Goal: Transaction & Acquisition: Purchase product/service

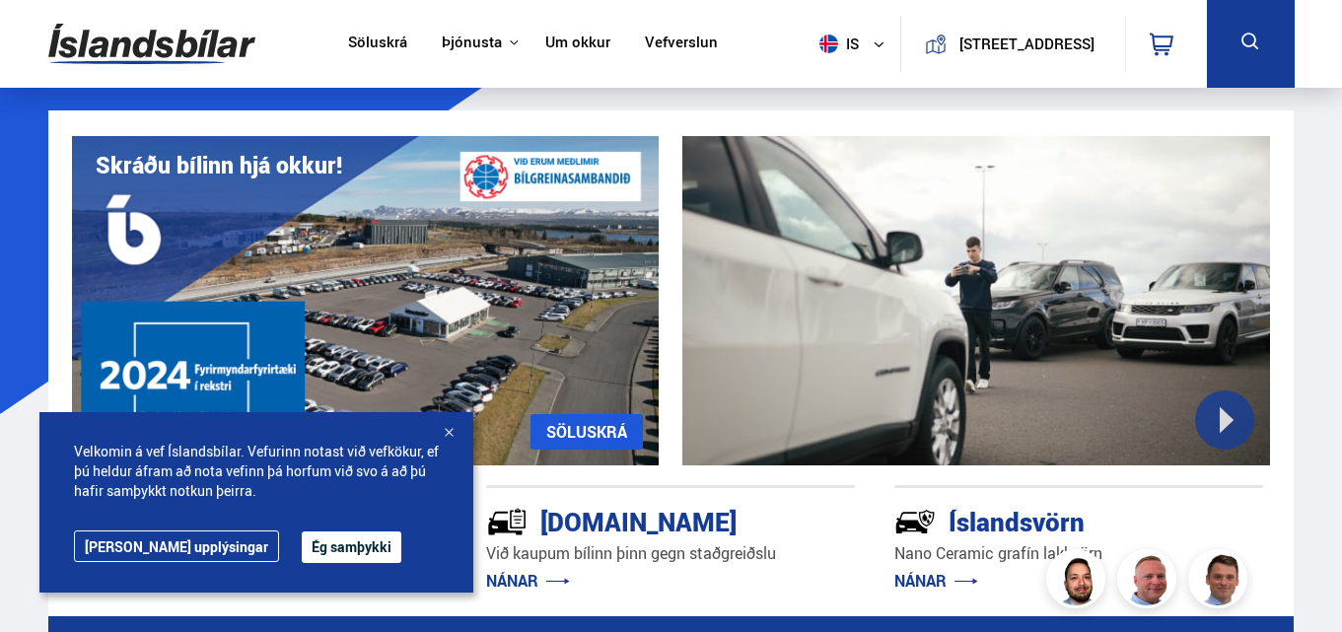
click at [302, 550] on button "Ég samþykki" at bounding box center [352, 547] width 100 height 32
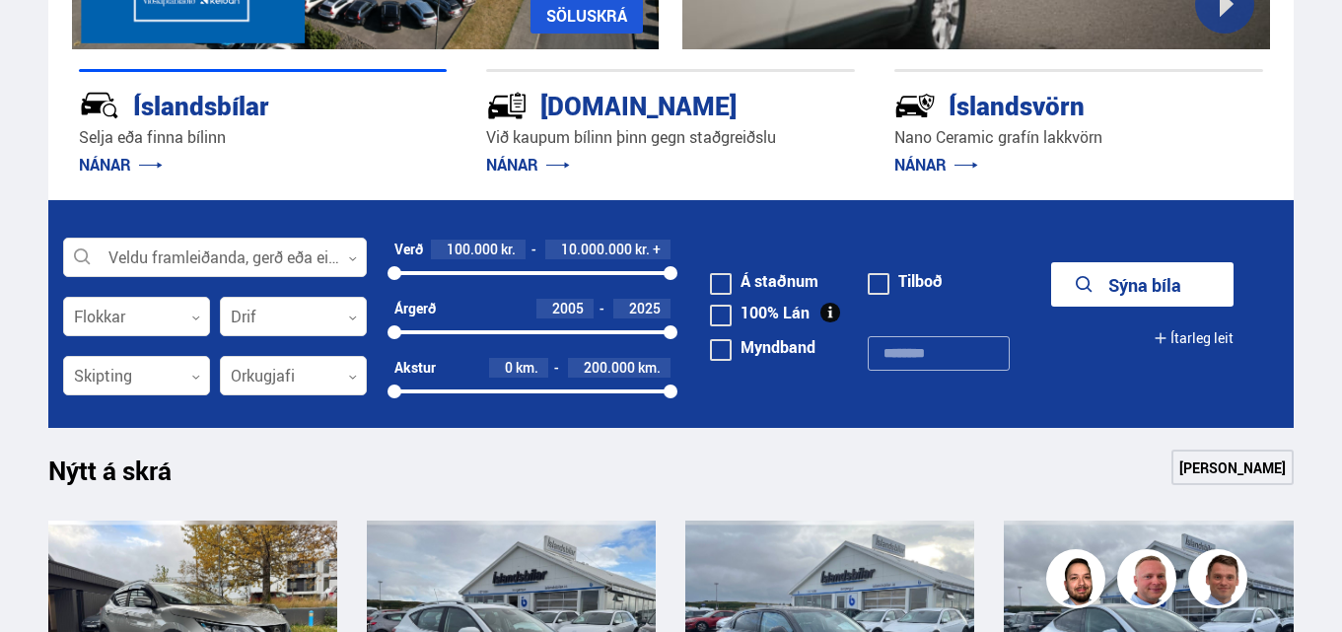
scroll to position [427, 0]
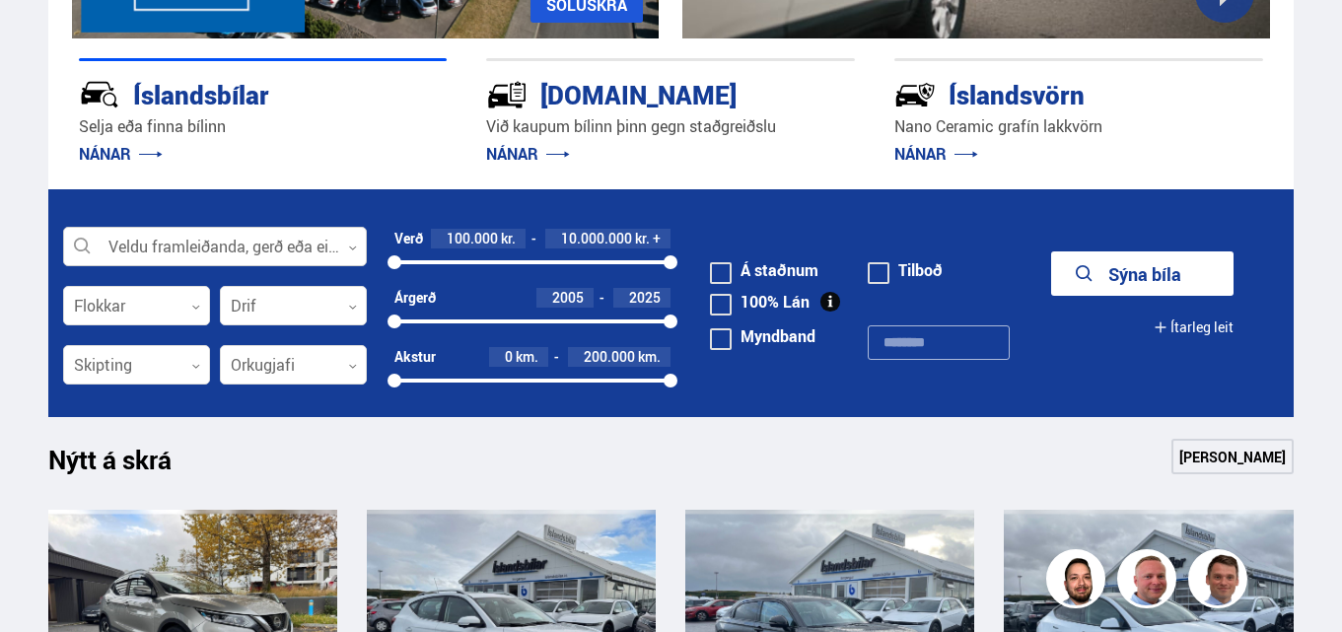
click at [336, 252] on div at bounding box center [215, 247] width 304 height 39
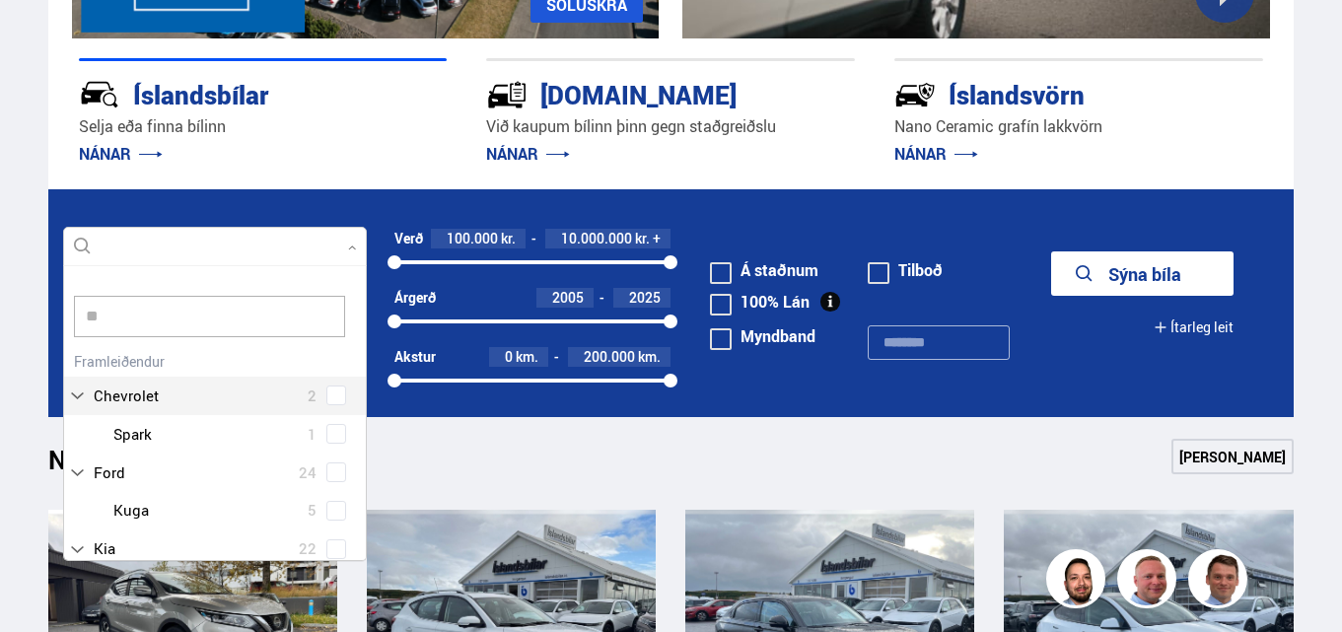
click at [254, 310] on input "**" at bounding box center [209, 316] width 271 height 41
type input "**"
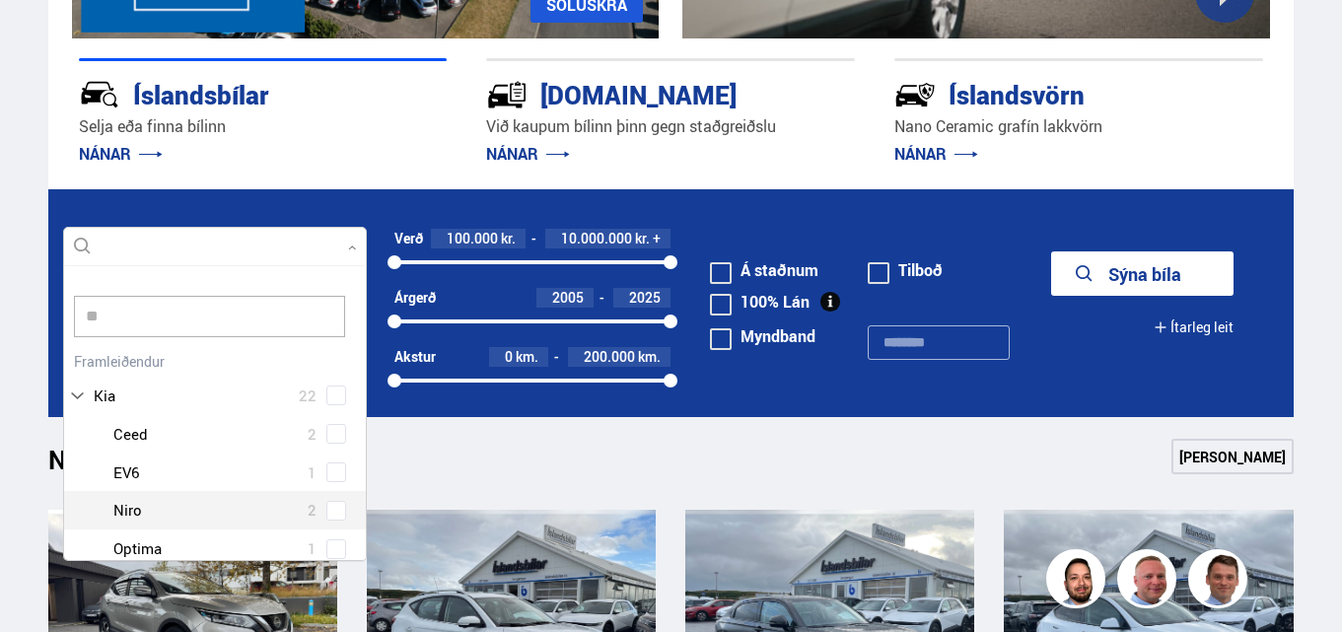
click at [325, 508] on div "Kia Ceed 2 Kia EV6 1 Kia Niro 2 Kia Optima 1 Kia Picanto 5 Kia Rio 2 Kia Sorent…" at bounding box center [215, 606] width 302 height 382
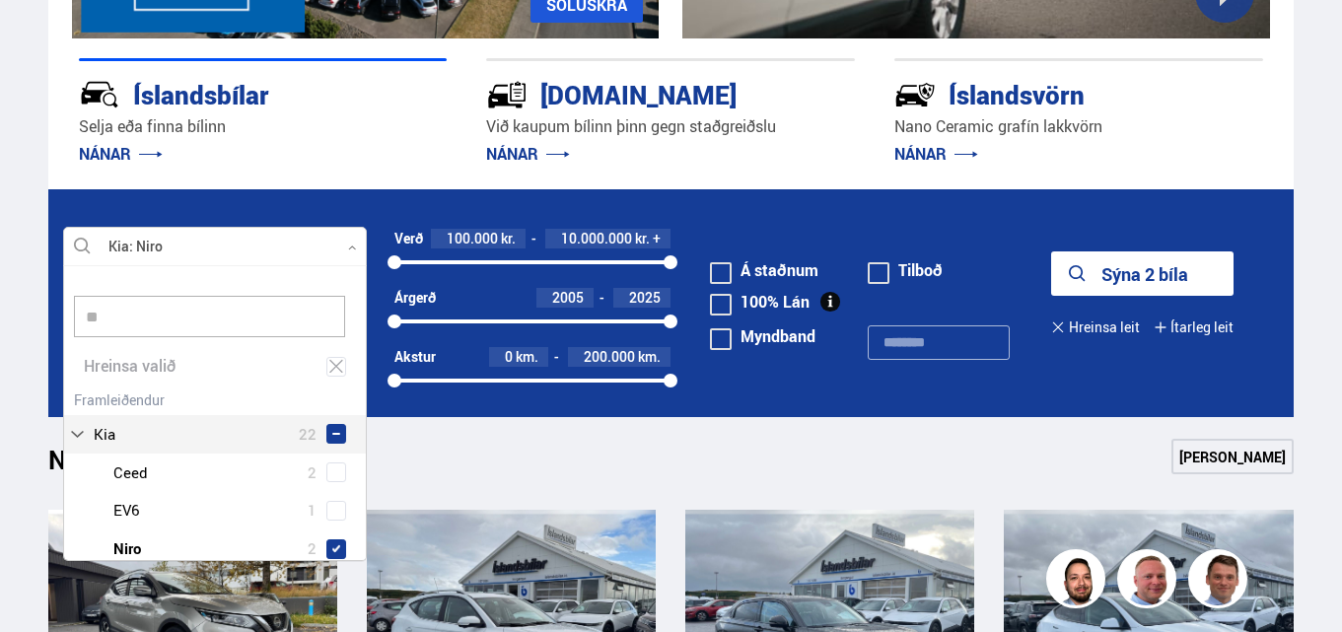
click at [348, 249] on icon at bounding box center [352, 247] width 9 height 9
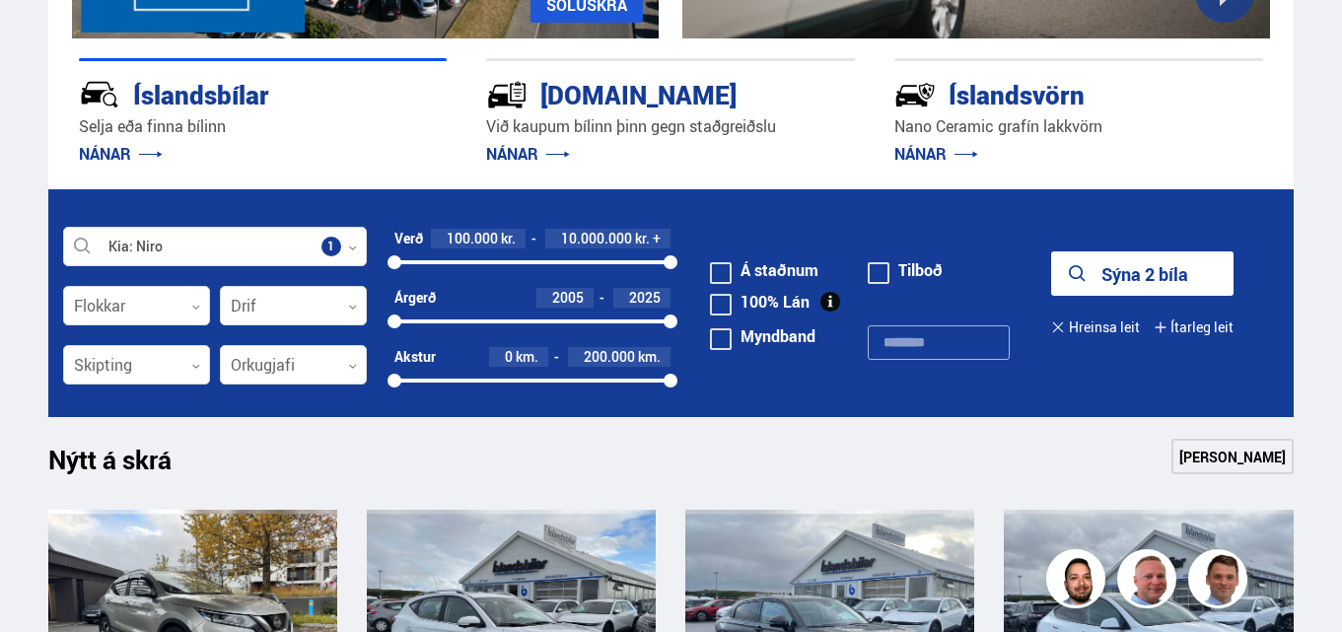
click at [1152, 268] on button "Sýna 2 bíla" at bounding box center [1142, 273] width 182 height 44
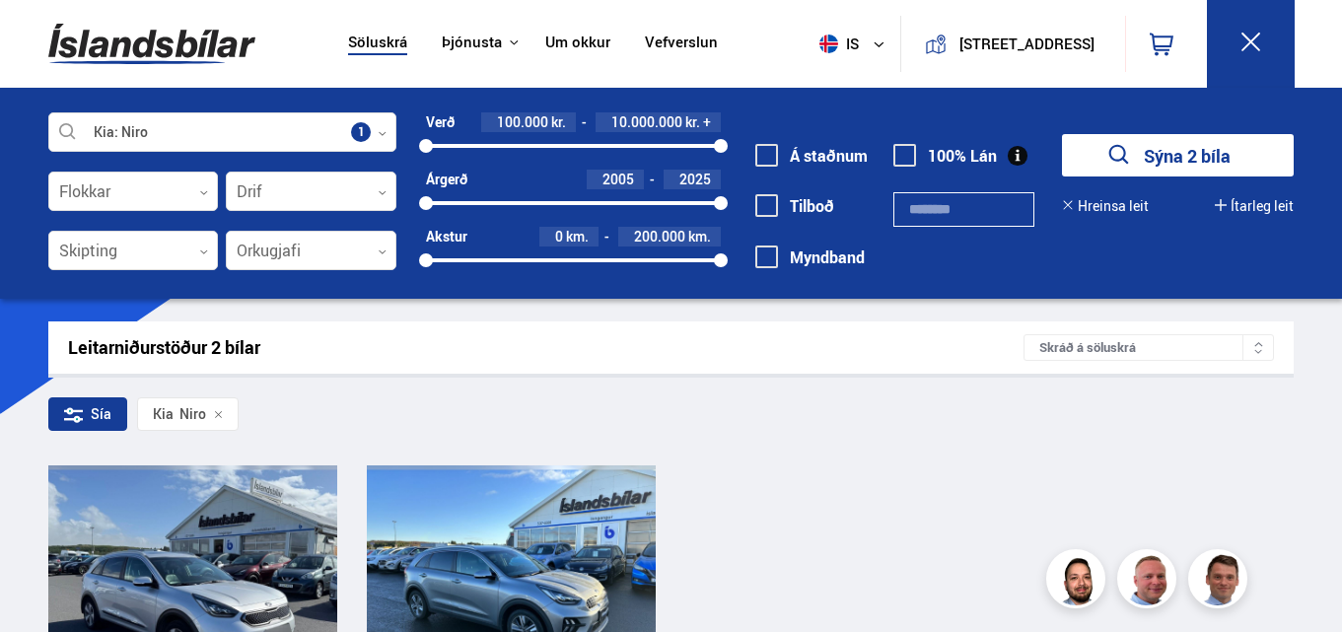
click at [862, 426] on div "Sía [PERSON_NAME]" at bounding box center [670, 417] width 1245 height 41
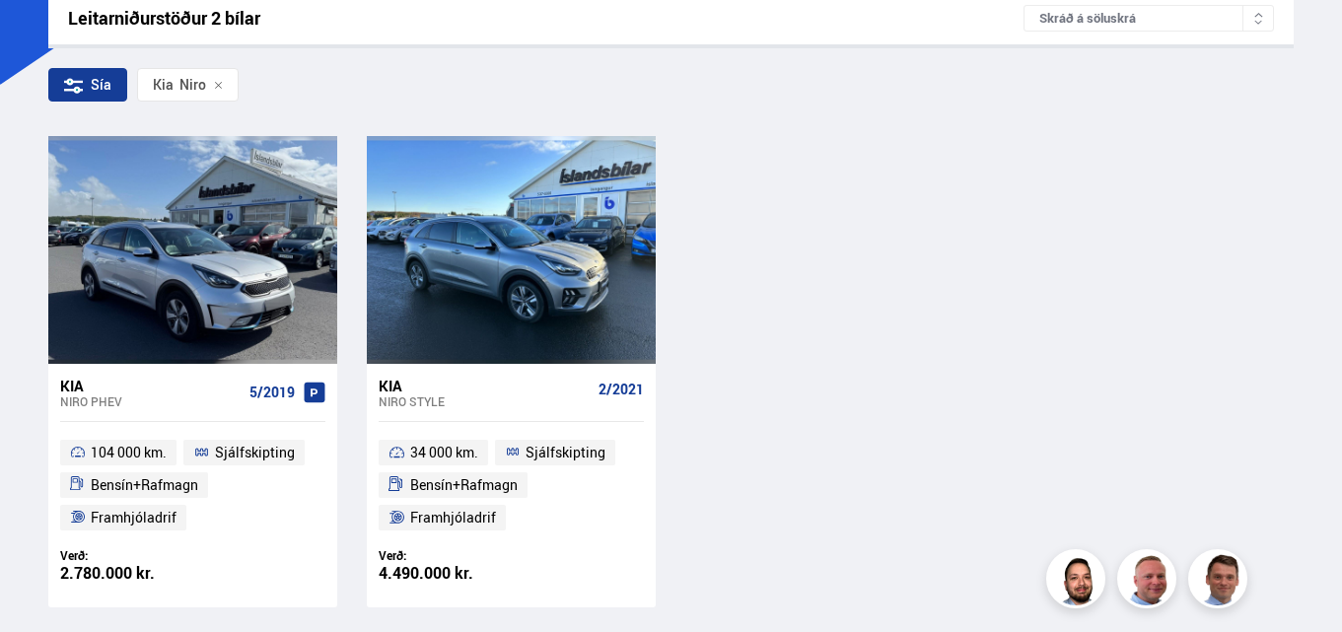
scroll to position [355, 0]
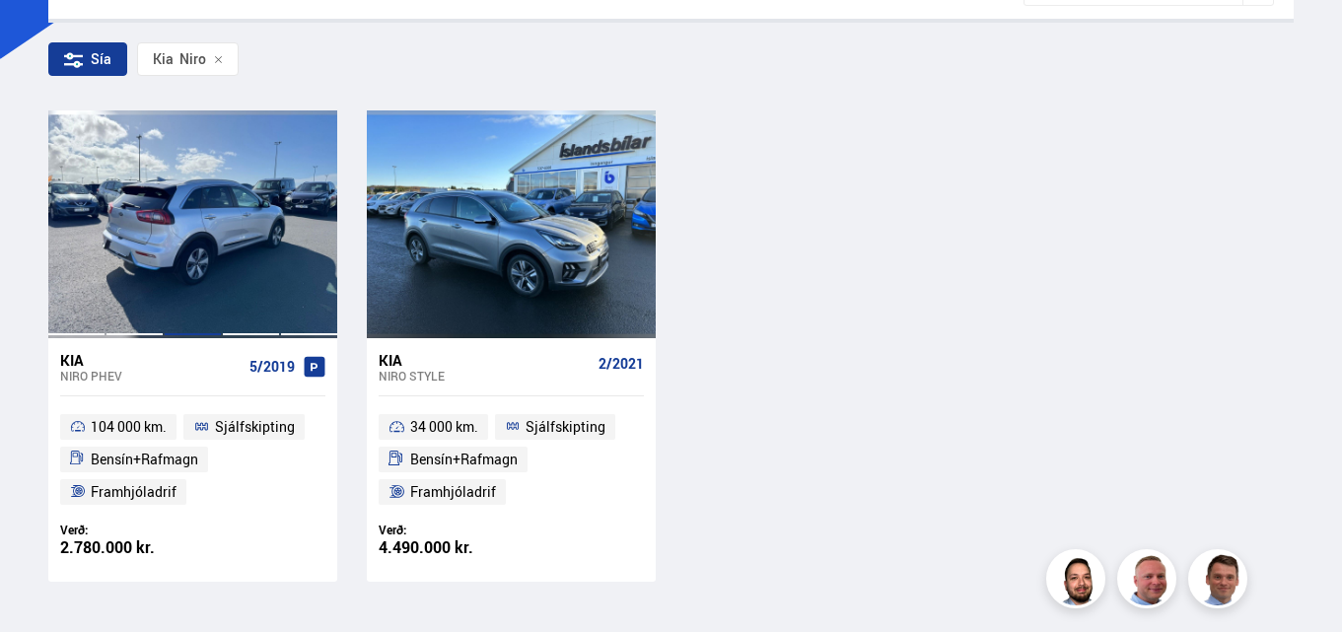
click at [219, 253] on div at bounding box center [193, 223] width 58 height 227
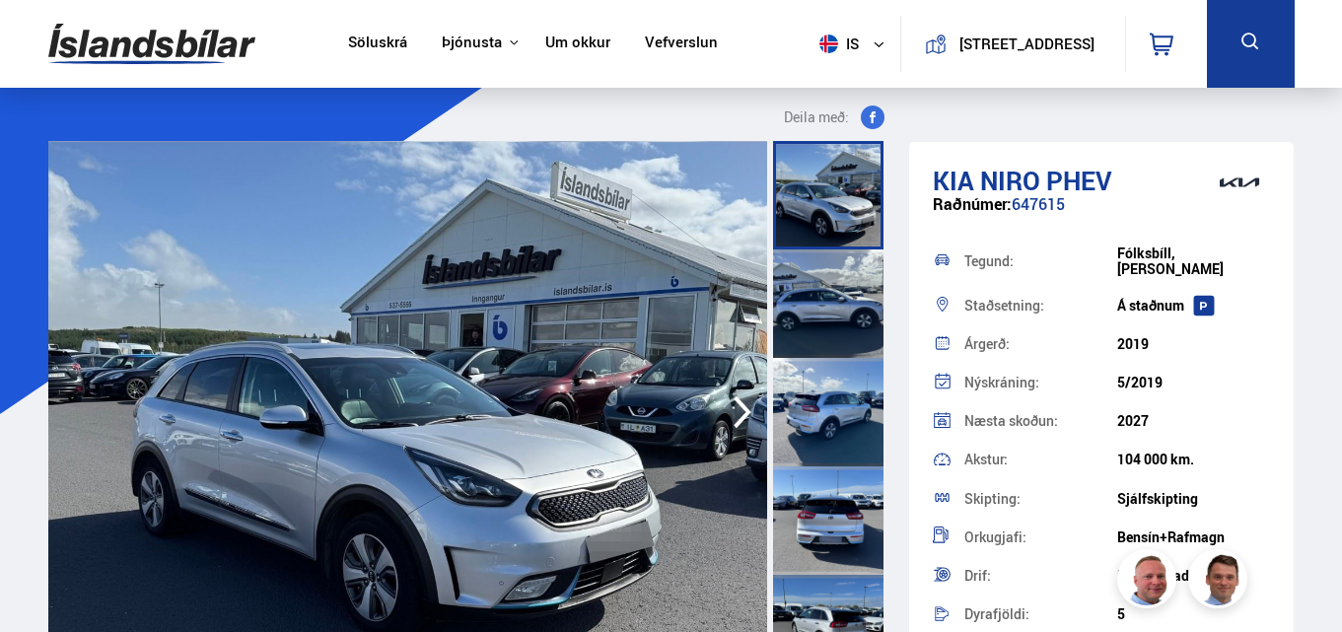
click at [797, 305] on div at bounding box center [828, 303] width 110 height 108
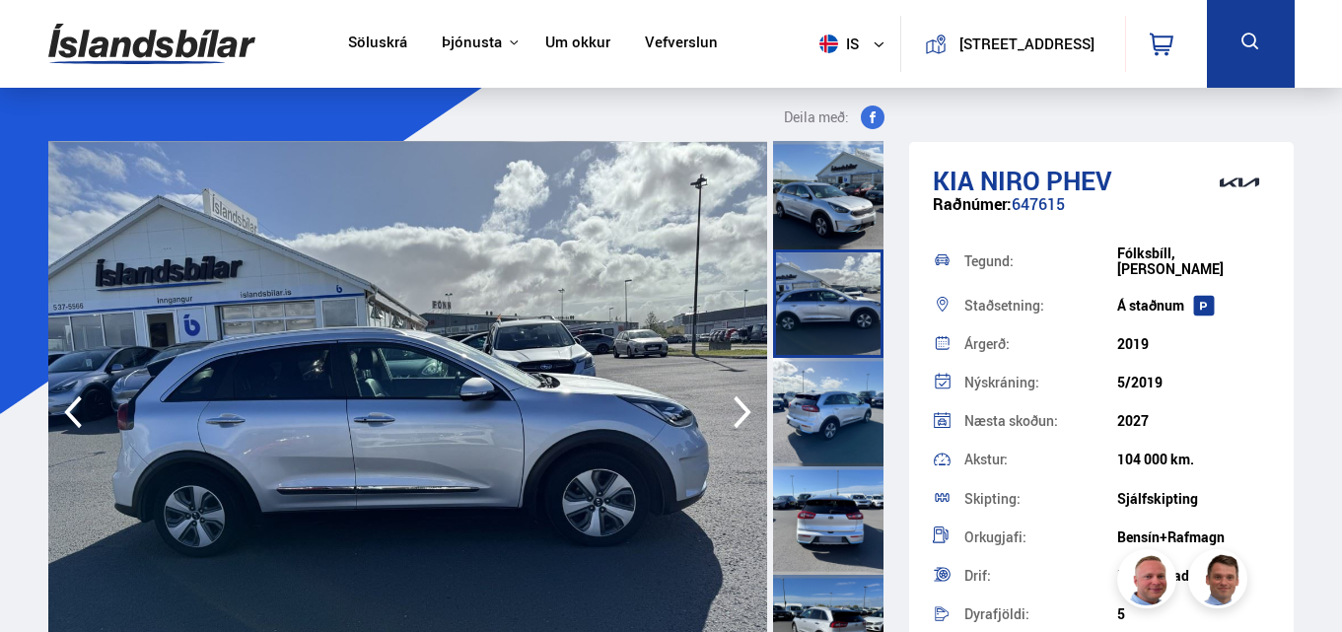
click at [802, 212] on div at bounding box center [828, 195] width 110 height 108
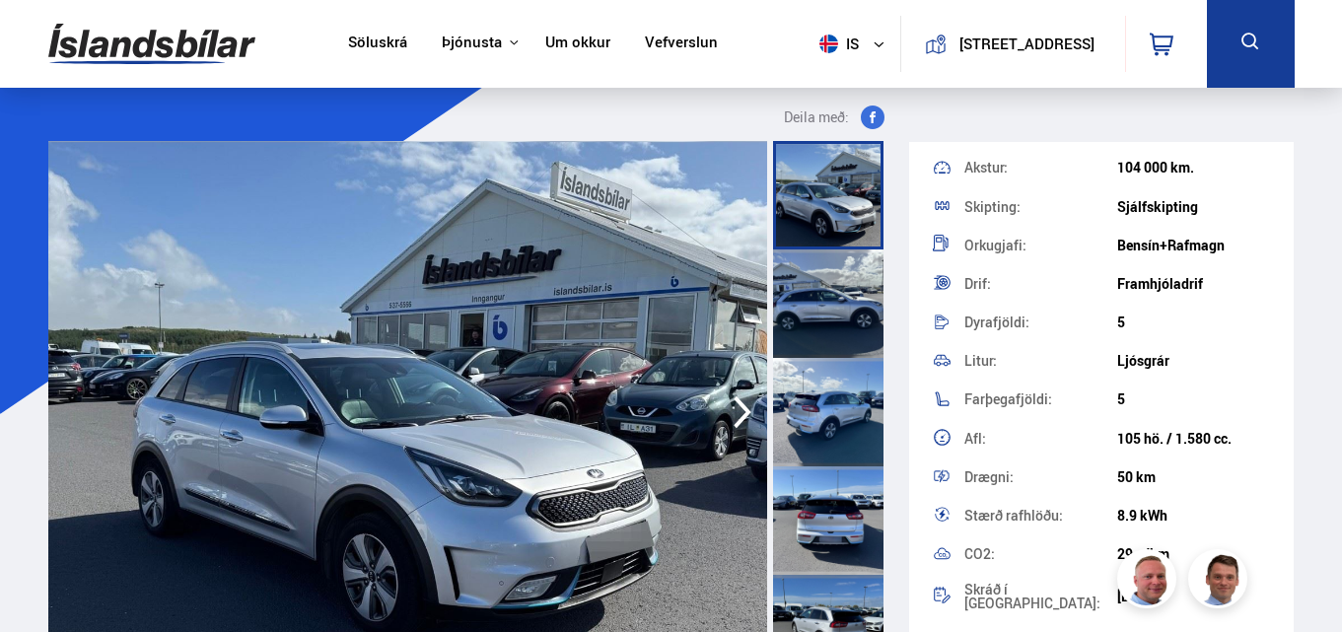
scroll to position [298, 0]
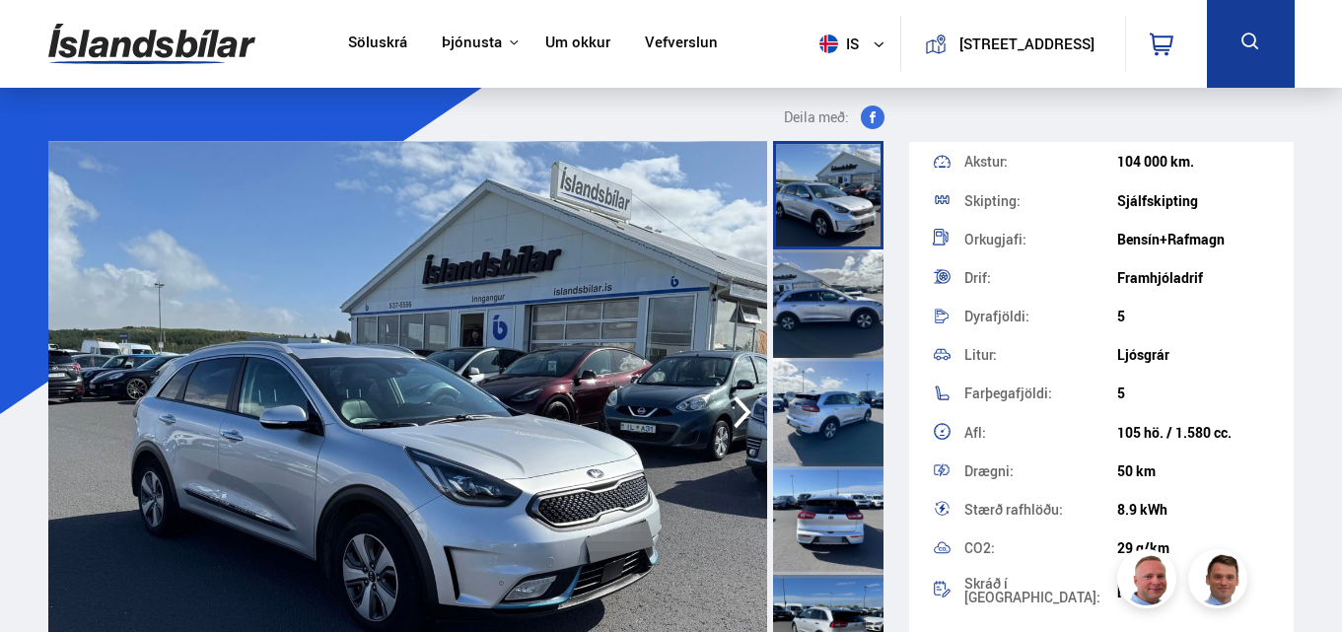
drag, startPoint x: 1298, startPoint y: 382, endPoint x: 1308, endPoint y: 463, distance: 81.4
click at [1284, 175] on div "Kia Niro PHEV Raðnúmer: 647615 Tegund: [GEOGRAPHIC_DATA], [GEOGRAPHIC_DATA] Sta…" at bounding box center [1101, 344] width 384 height 1001
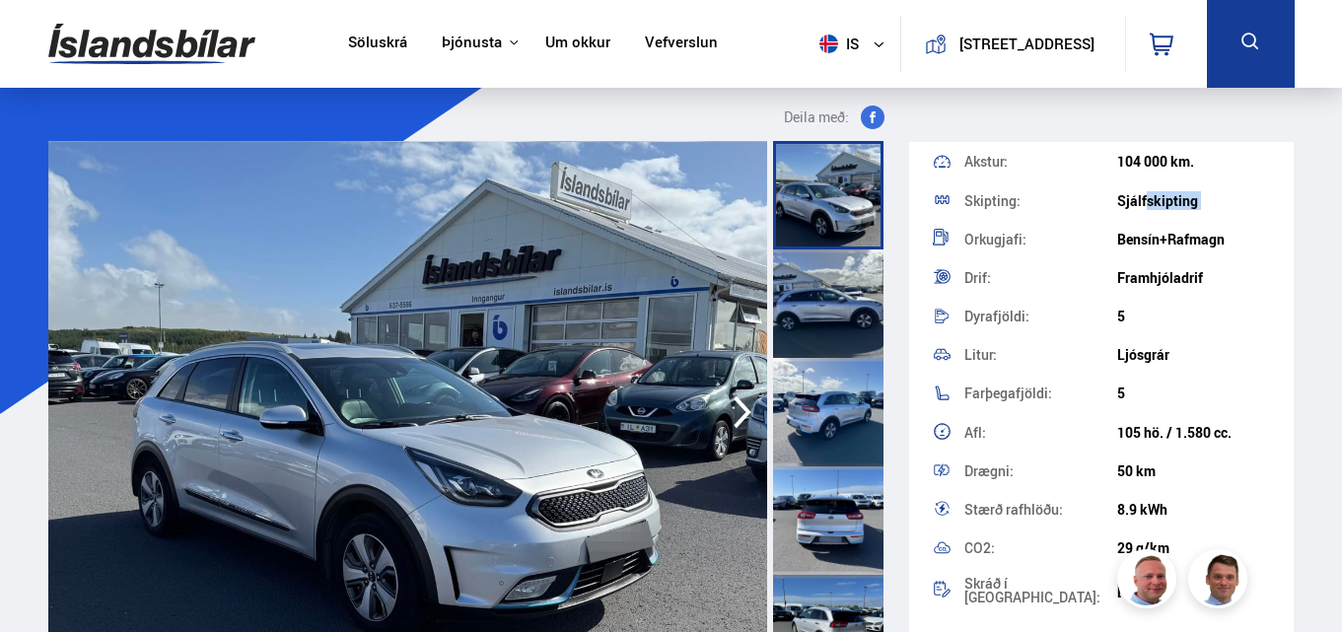
click at [1286, 182] on div "Kia Niro PHEV Raðnúmer: 647615 Tegund: [GEOGRAPHIC_DATA], [GEOGRAPHIC_DATA] Sta…" at bounding box center [1101, 344] width 384 height 1001
click at [1291, 186] on div "Kia Niro PHEV Raðnúmer: 647615 Tegund: [GEOGRAPHIC_DATA], [GEOGRAPHIC_DATA] Sta…" at bounding box center [1101, 458] width 384 height 632
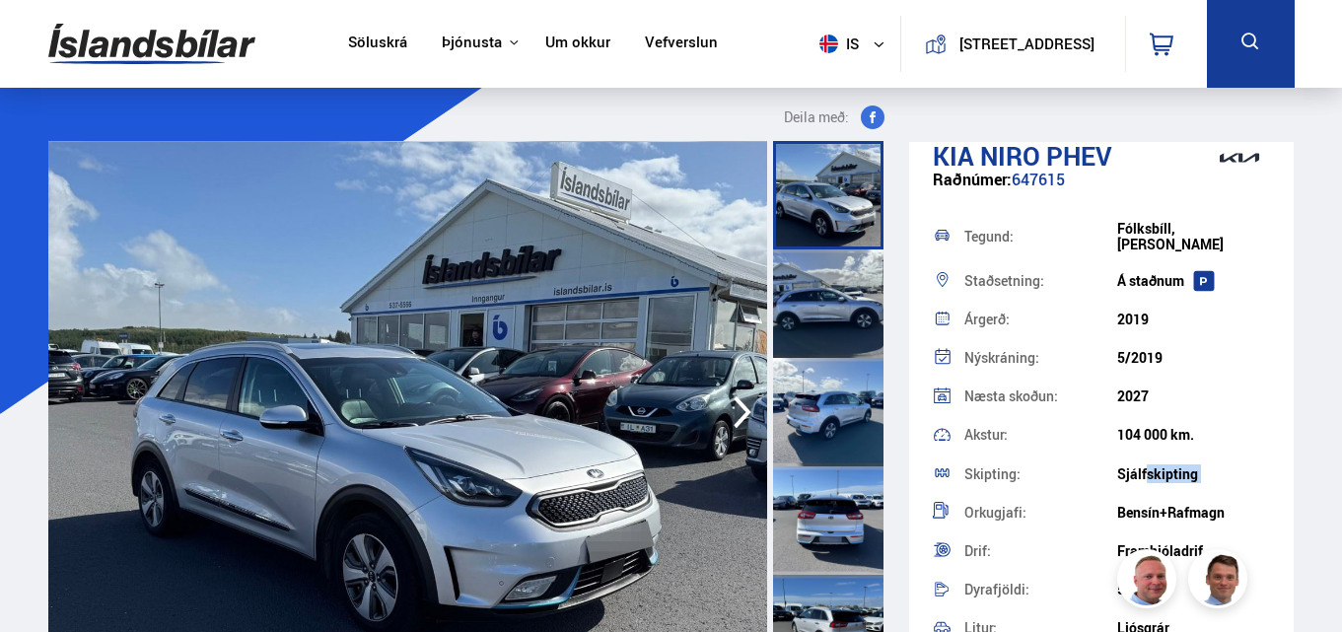
scroll to position [0, 0]
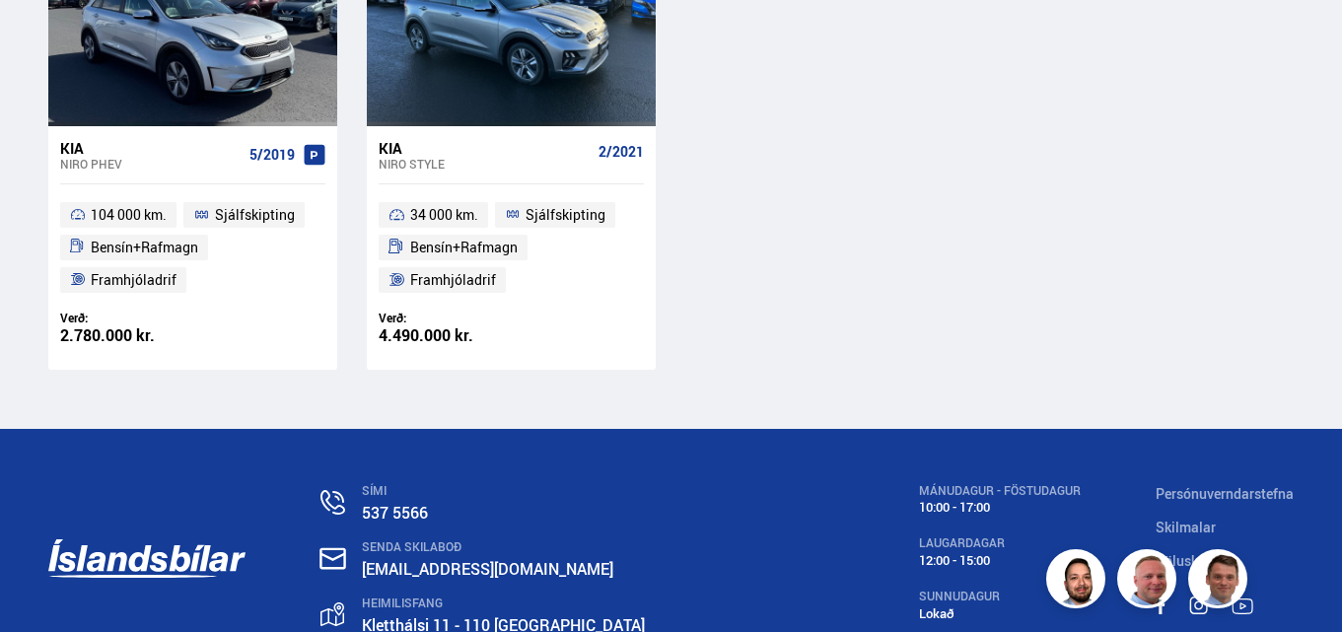
scroll to position [14, 0]
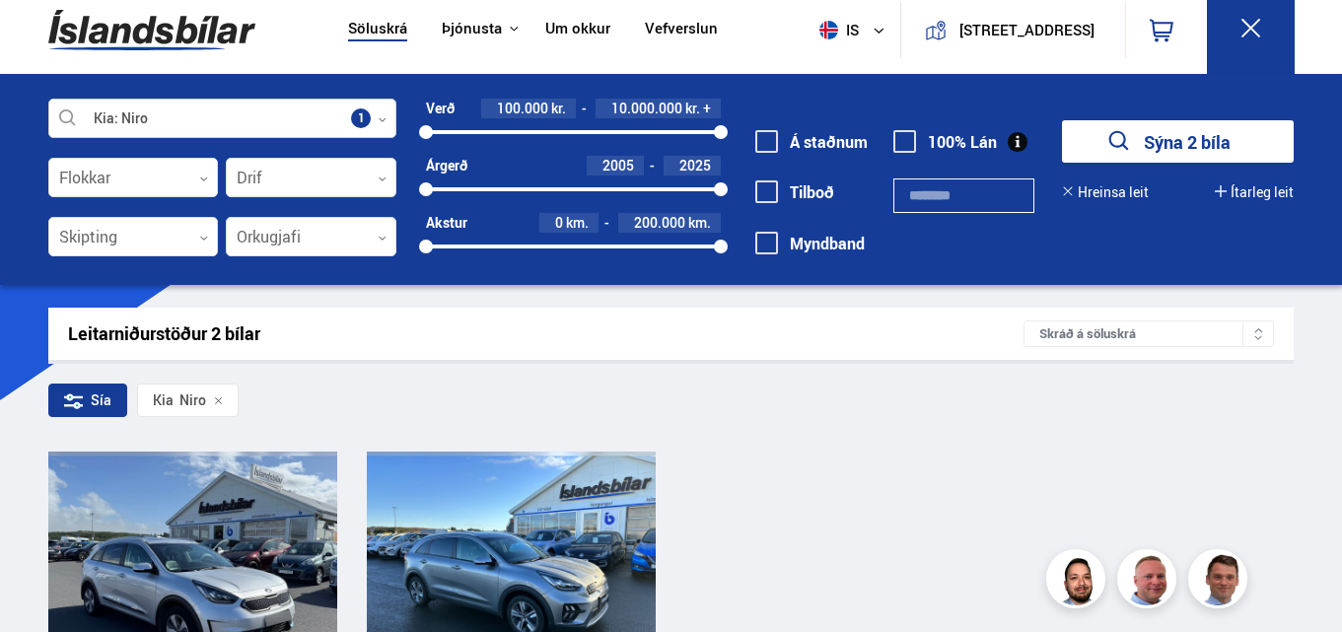
click at [378, 120] on icon at bounding box center [382, 119] width 9 height 9
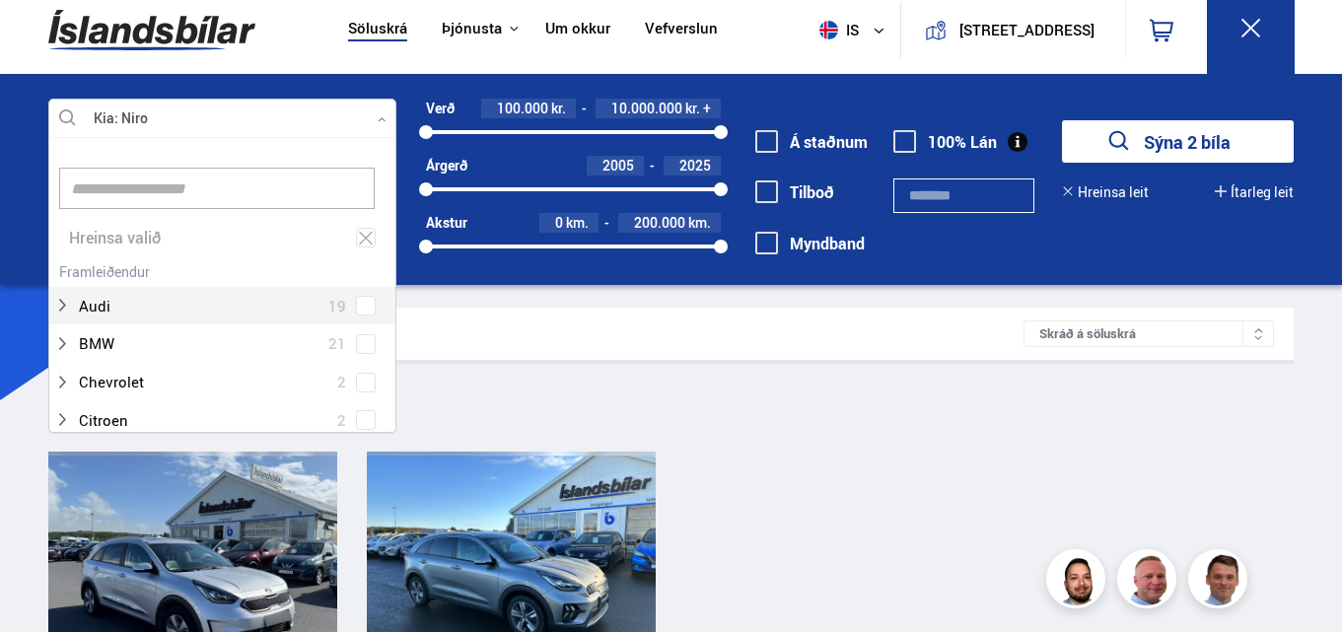
scroll to position [294, 342]
click at [357, 232] on icon at bounding box center [366, 238] width 18 height 19
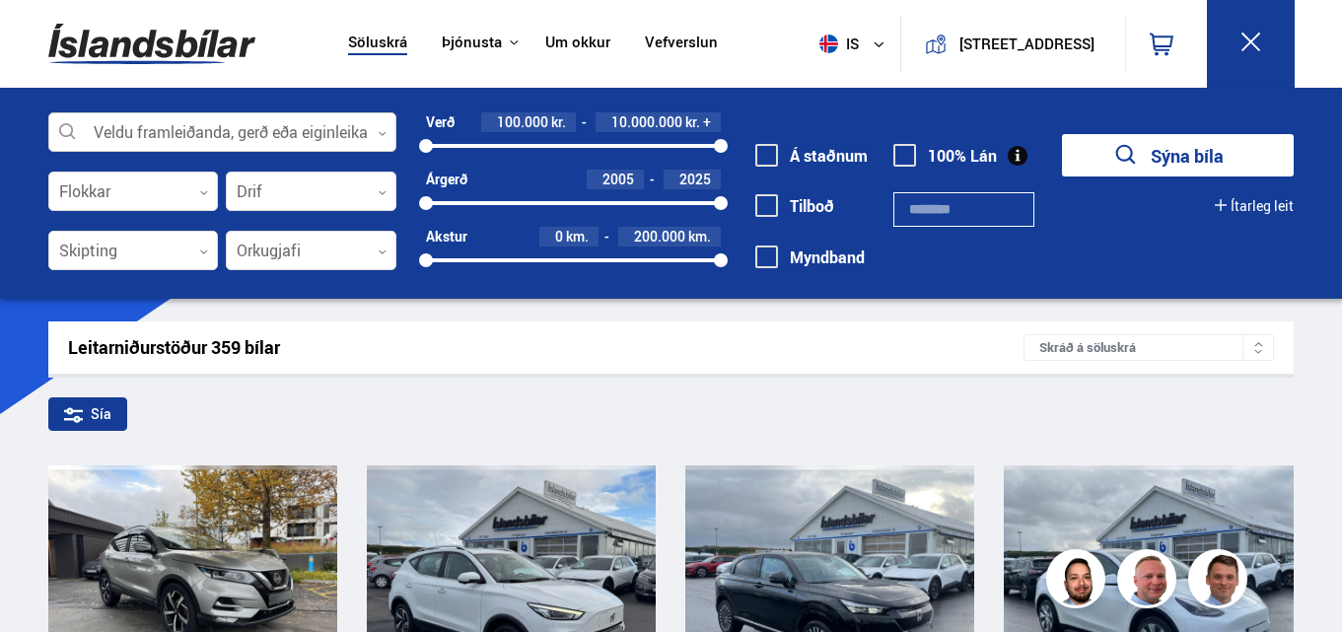
click at [267, 129] on div at bounding box center [222, 132] width 349 height 39
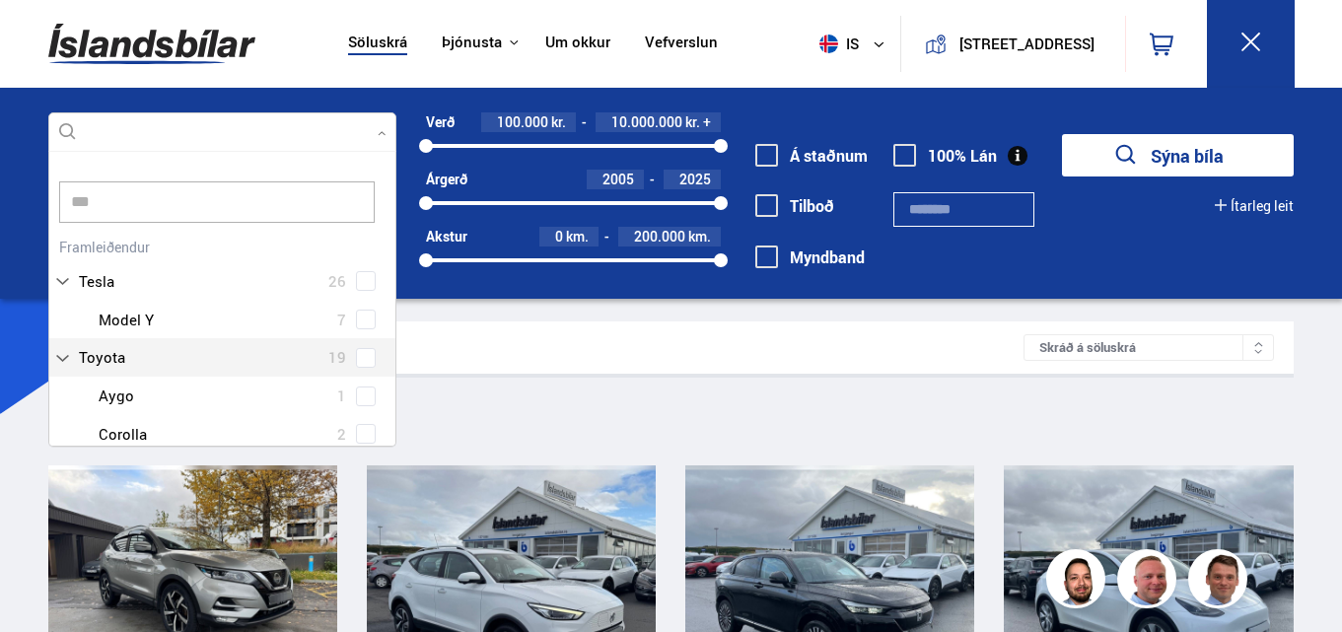
drag, startPoint x: 390, startPoint y: 285, endPoint x: 390, endPoint y: 339, distance: 54.2
click at [390, 339] on div "Audi 19 BMW 21 Chevrolet 2 Citroen 2 Dacia 3 Dodge 1 Ducati 1 Fiat 3 Ford 24 Ho…" at bounding box center [222, 458] width 347 height 450
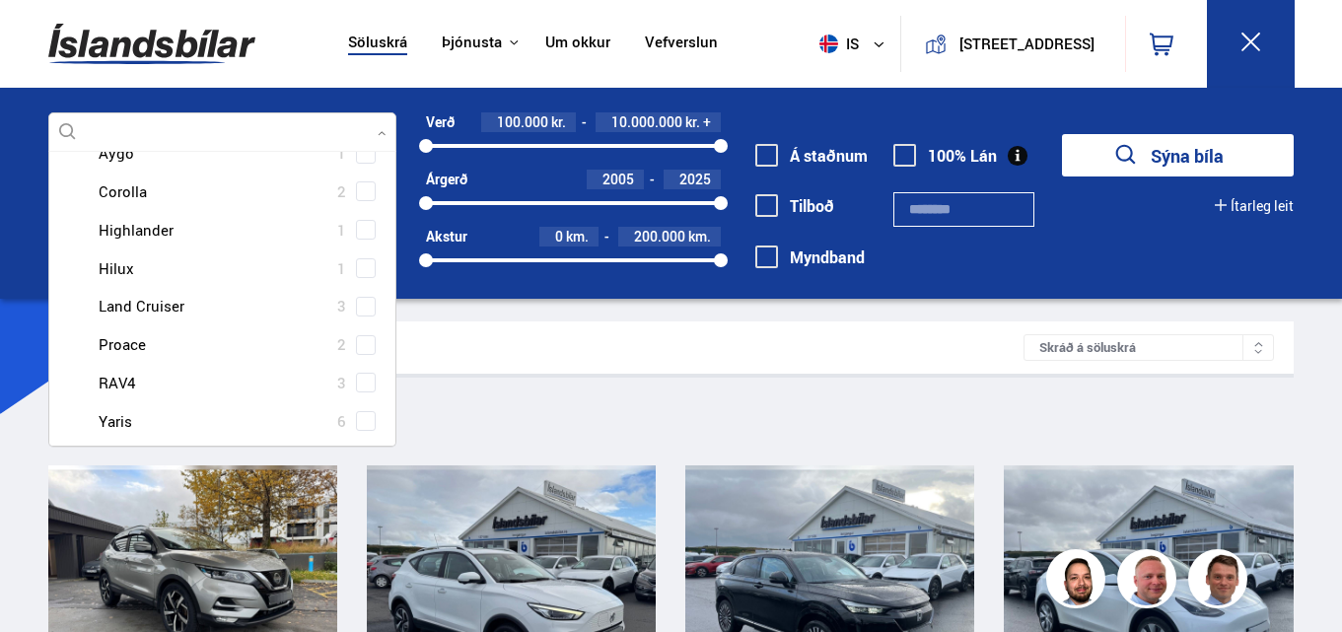
scroll to position [257, 0]
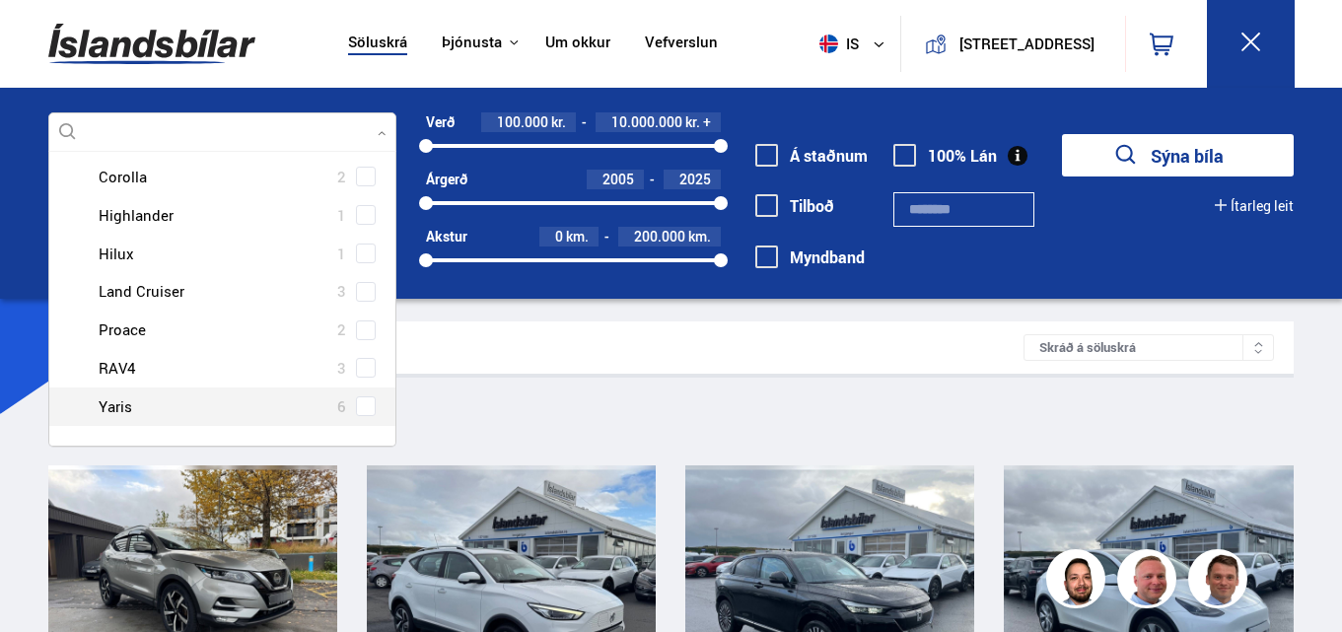
click at [365, 408] on span at bounding box center [366, 406] width 8 height 8
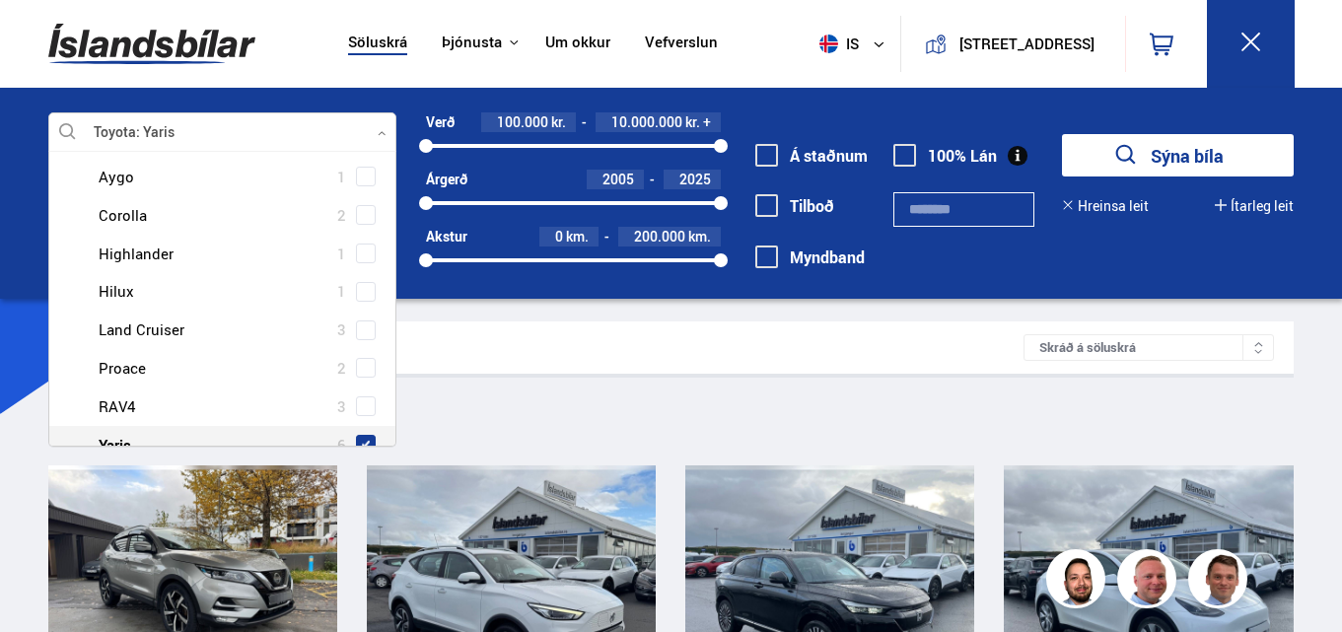
scroll to position [295, 0]
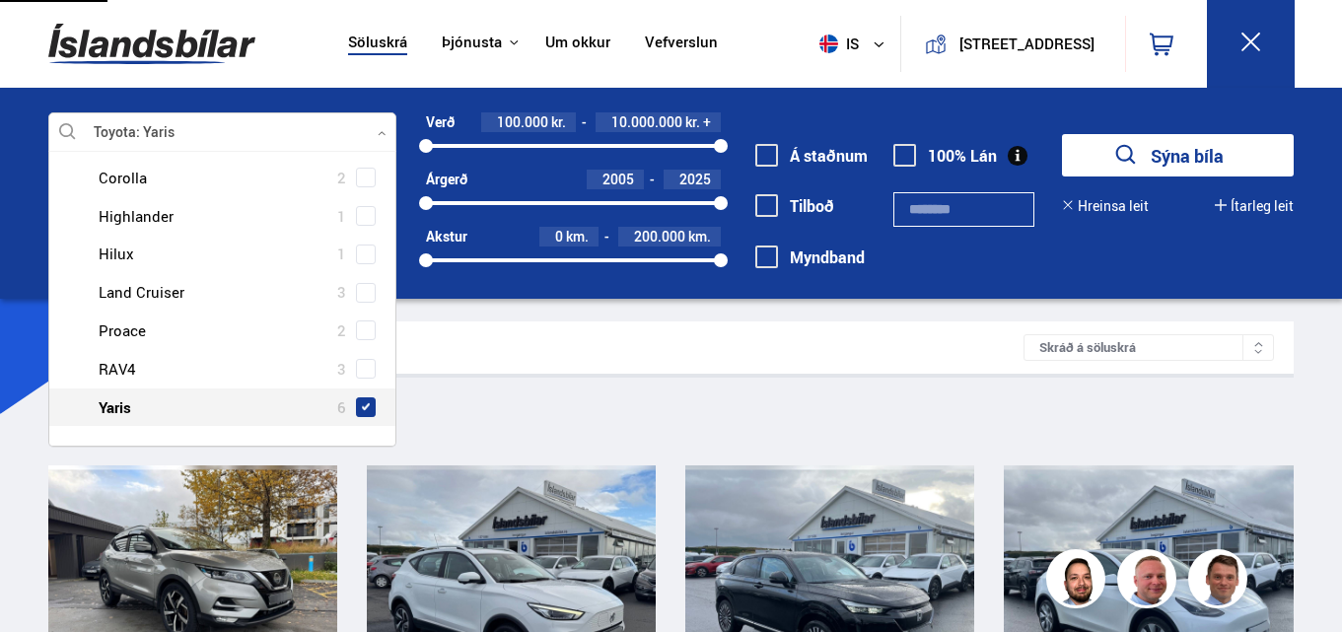
type input "***"
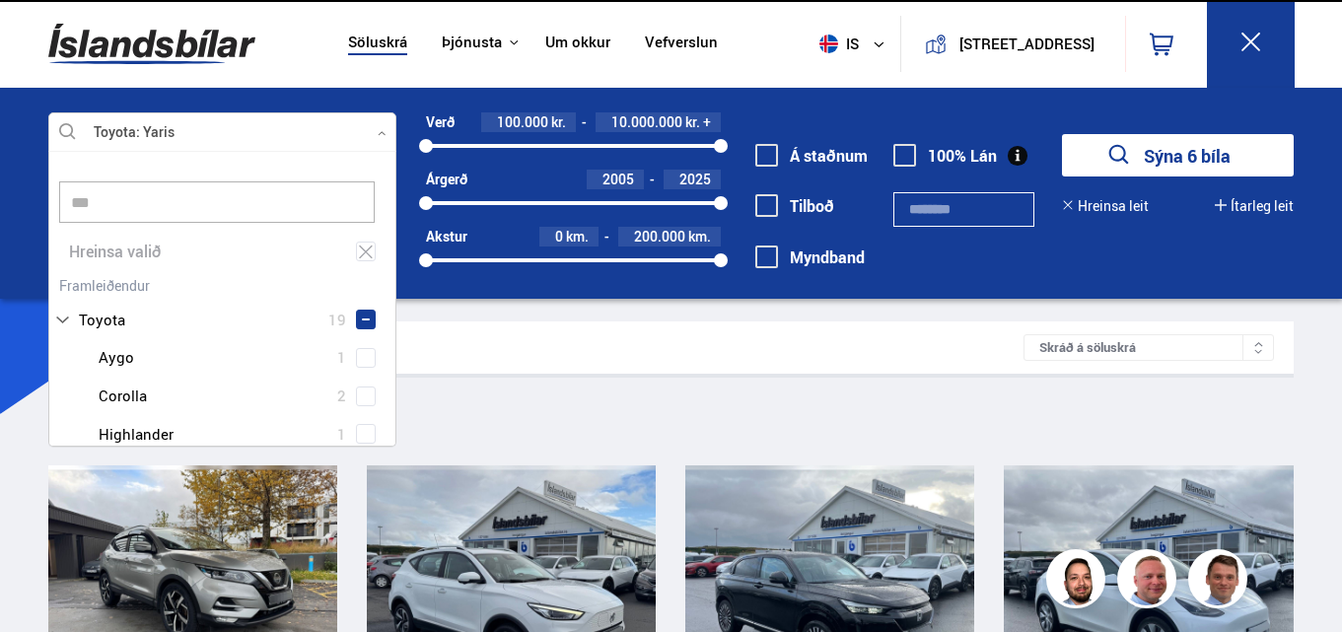
click at [1164, 165] on button "Sýna 6 bíla" at bounding box center [1178, 155] width 232 height 42
